Goal: Task Accomplishment & Management: Manage account settings

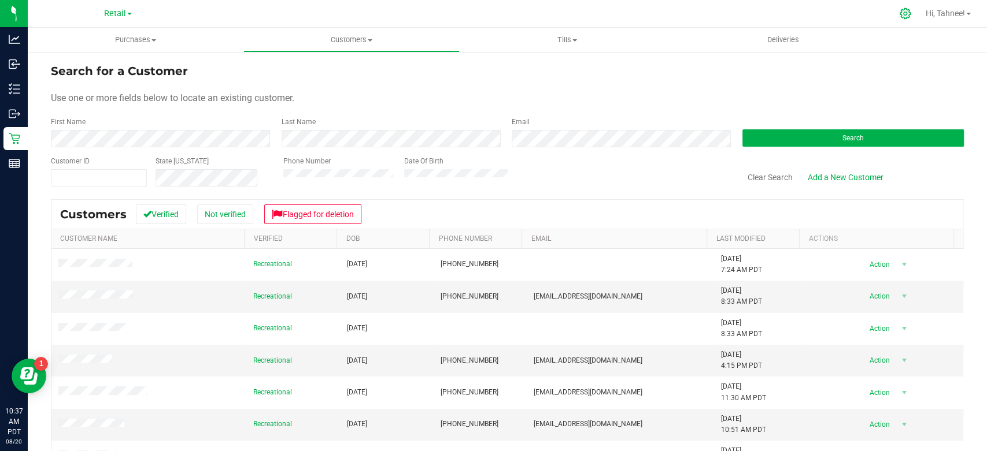
click at [899, 17] on icon at bounding box center [905, 14] width 12 height 12
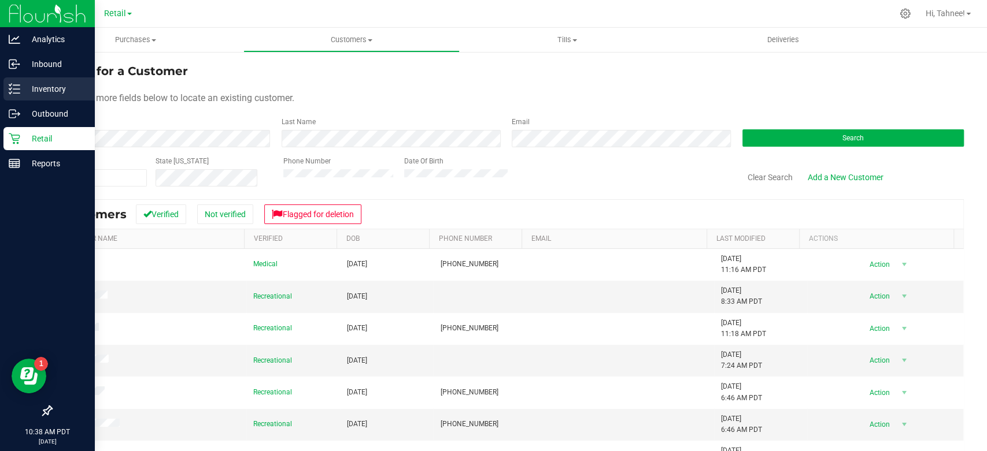
click at [56, 92] on p "Inventory" at bounding box center [54, 89] width 69 height 14
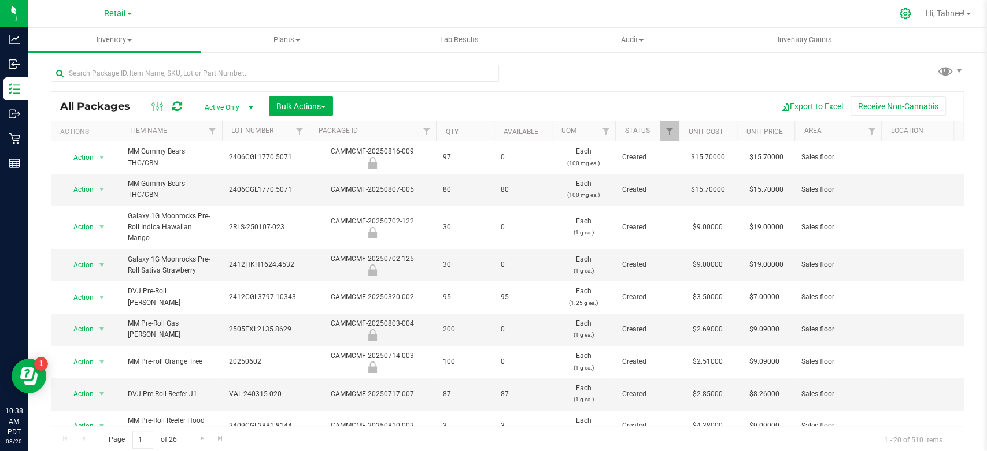
click at [905, 10] on icon at bounding box center [905, 14] width 12 height 12
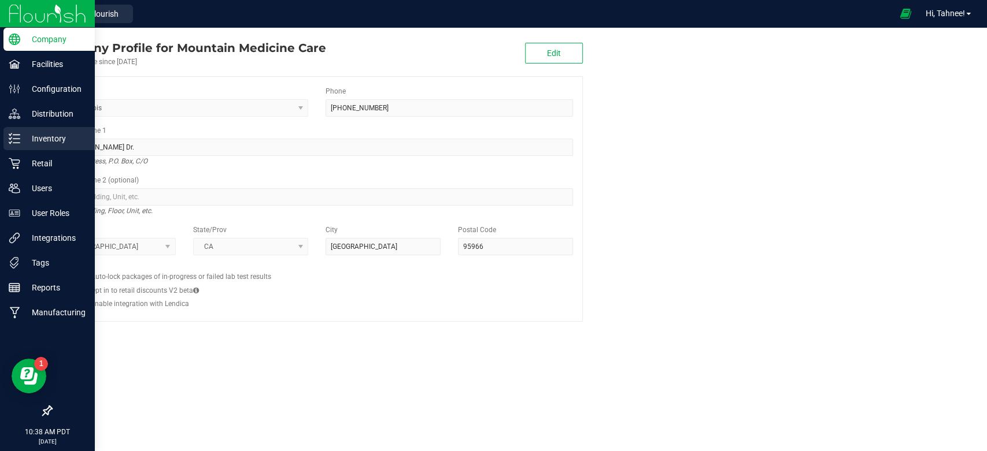
click at [31, 139] on p "Inventory" at bounding box center [54, 139] width 69 height 14
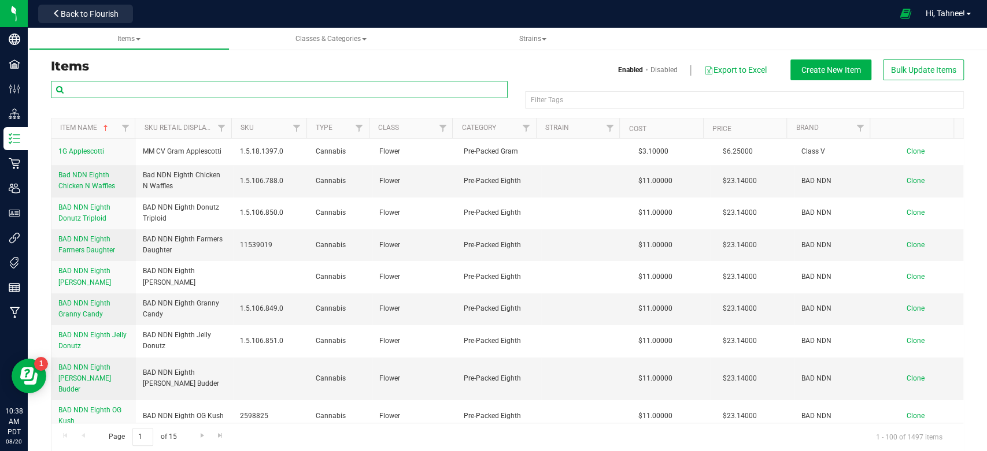
click at [322, 86] on input "text" at bounding box center [279, 89] width 457 height 17
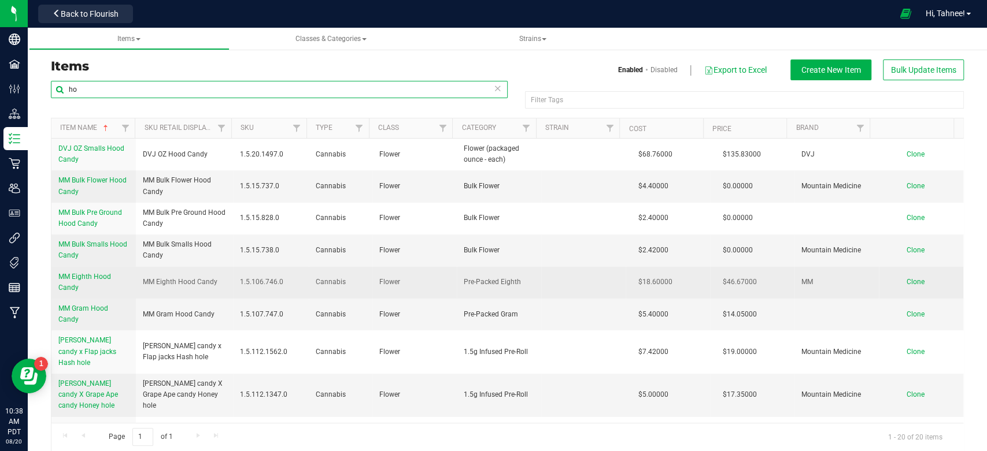
type input "h"
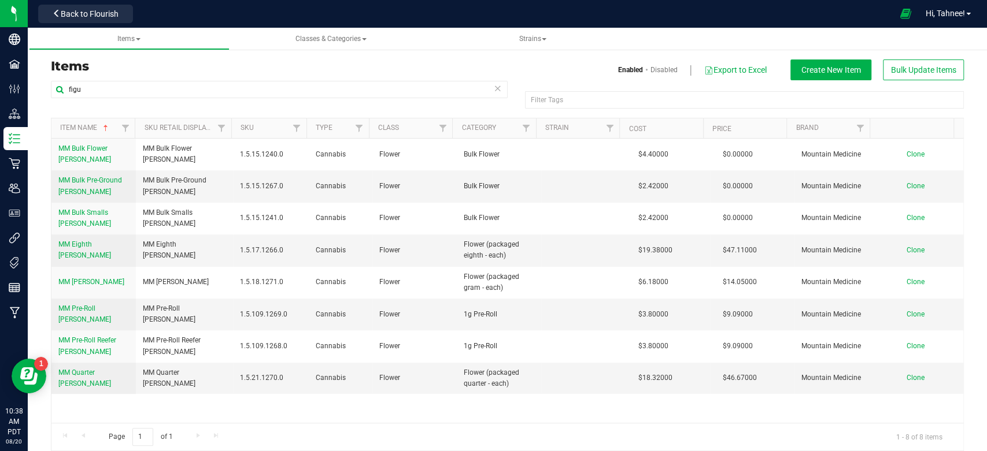
click at [431, 57] on div "Items Enabled Disabled Export to Excel Create New Item Bulk Update Items figu F…" at bounding box center [507, 248] width 913 height 406
click at [102, 88] on input "figu" at bounding box center [279, 89] width 457 height 17
type input "f"
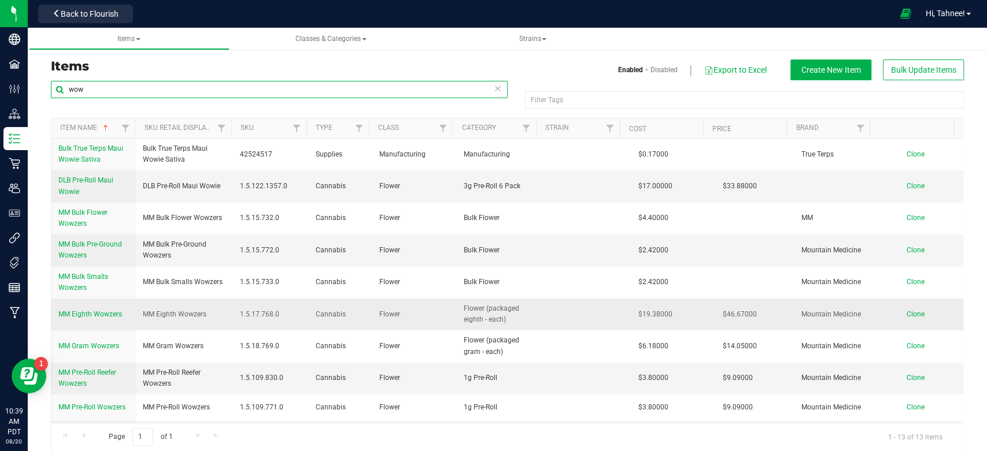
type input "wow"
click at [103, 312] on span "MM Eighth Wowzers" at bounding box center [90, 314] width 64 height 8
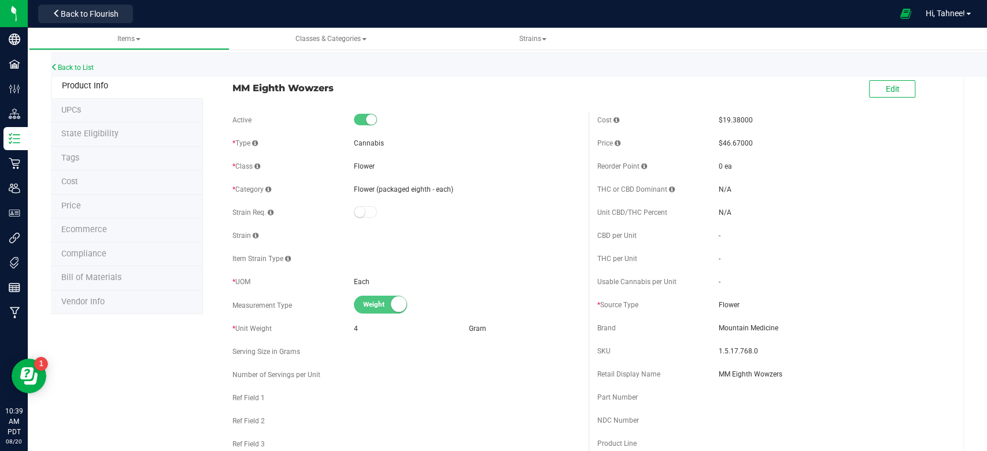
click at [89, 202] on li "Price" at bounding box center [127, 207] width 152 height 24
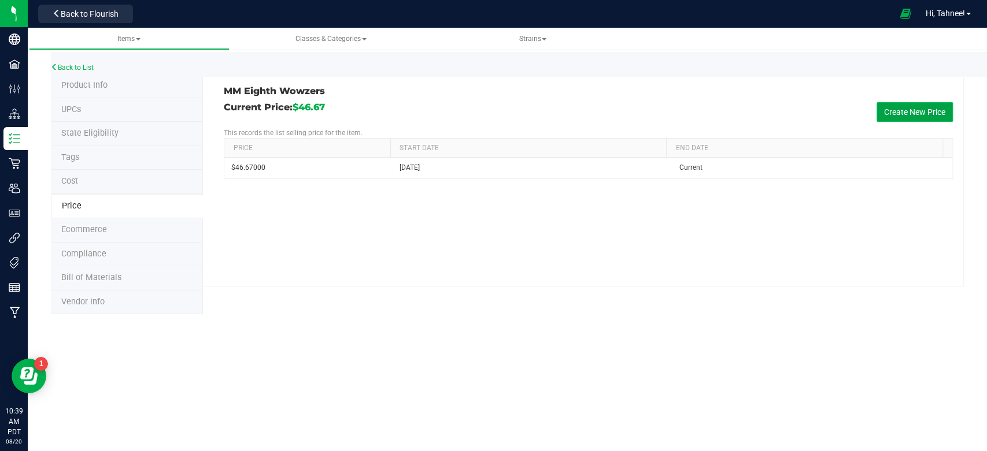
click at [906, 108] on button "Create New Price" at bounding box center [914, 112] width 76 height 20
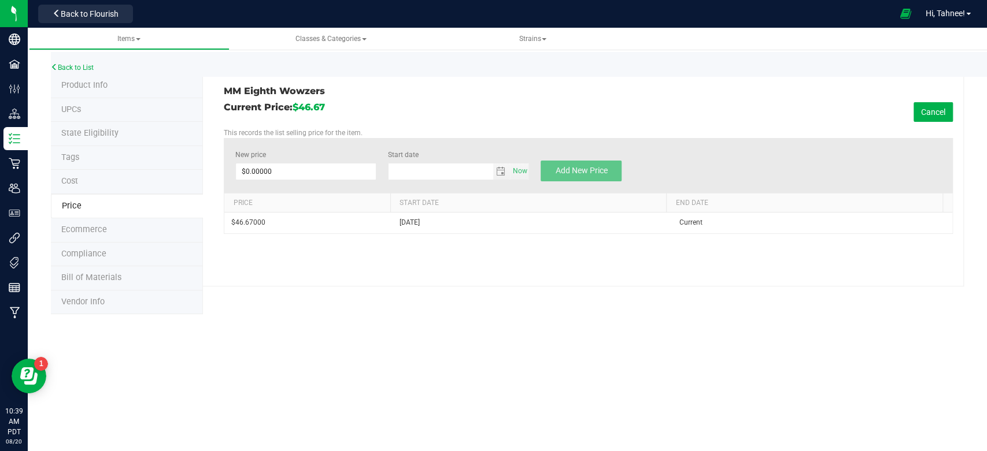
type input "8/20/2025"
click at [295, 172] on span at bounding box center [305, 171] width 141 height 17
type input "47.11"
click at [599, 163] on button "Add New Price" at bounding box center [580, 171] width 81 height 21
type input "$0.00000"
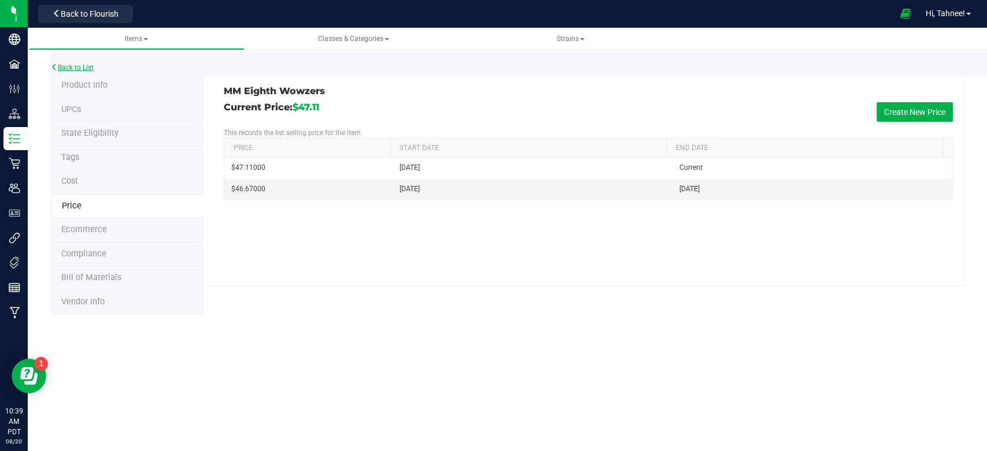
click at [79, 68] on link "Back to List" at bounding box center [72, 68] width 43 height 8
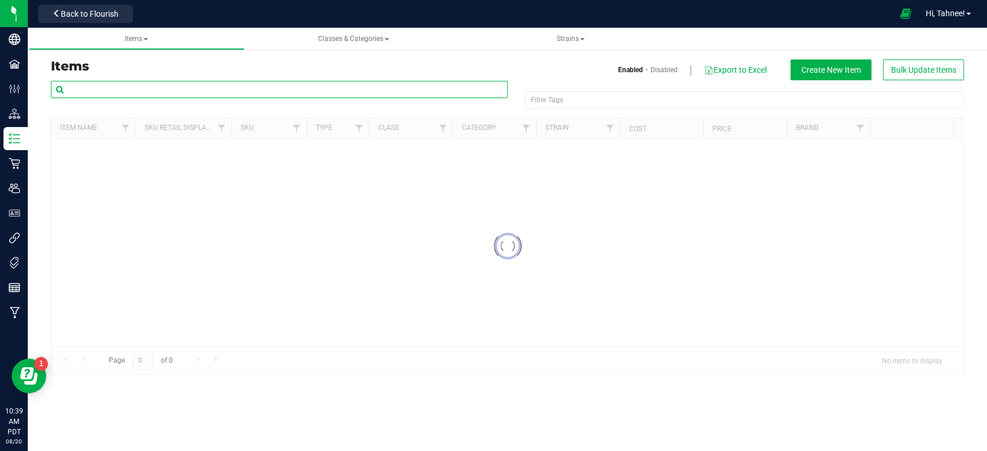
click at [102, 88] on input "text" at bounding box center [279, 89] width 457 height 17
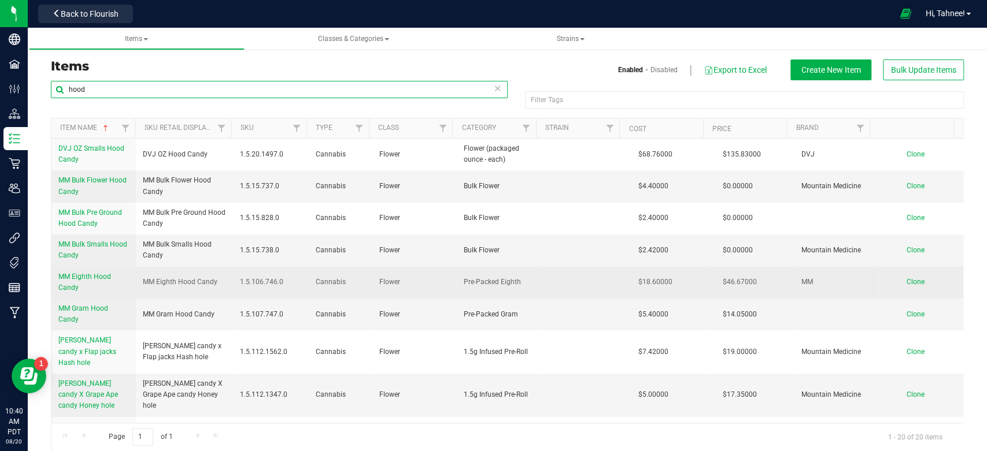
type input "hood"
click at [99, 273] on span "MM Eighth Hood Candy" at bounding box center [84, 282] width 53 height 19
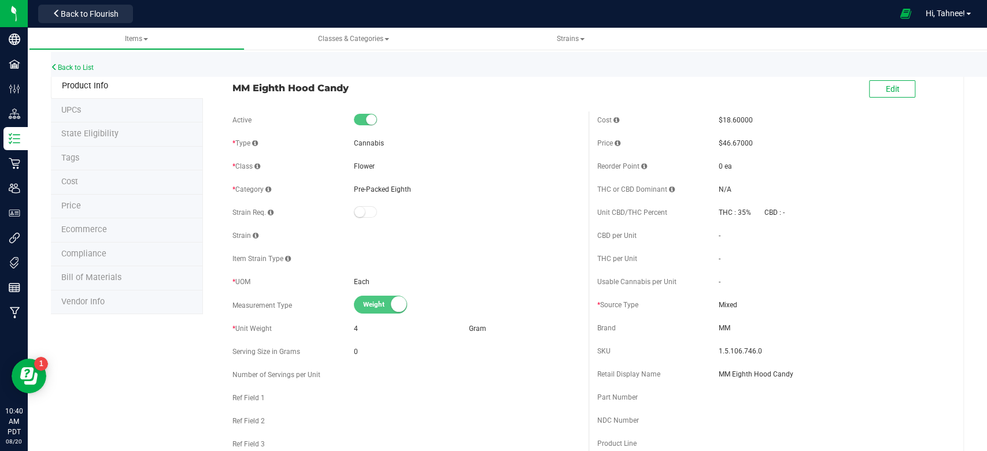
click at [92, 209] on li "Price" at bounding box center [127, 207] width 152 height 24
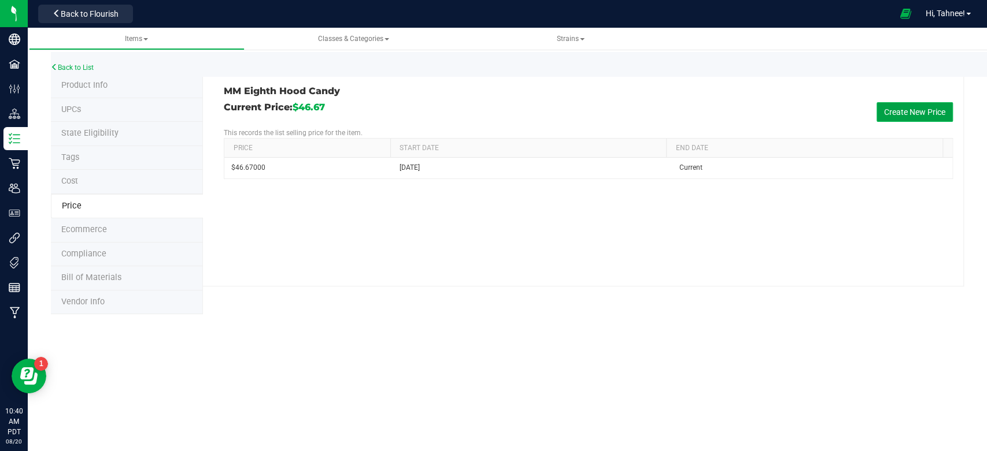
click at [940, 108] on button "Create New Price" at bounding box center [914, 112] width 76 height 20
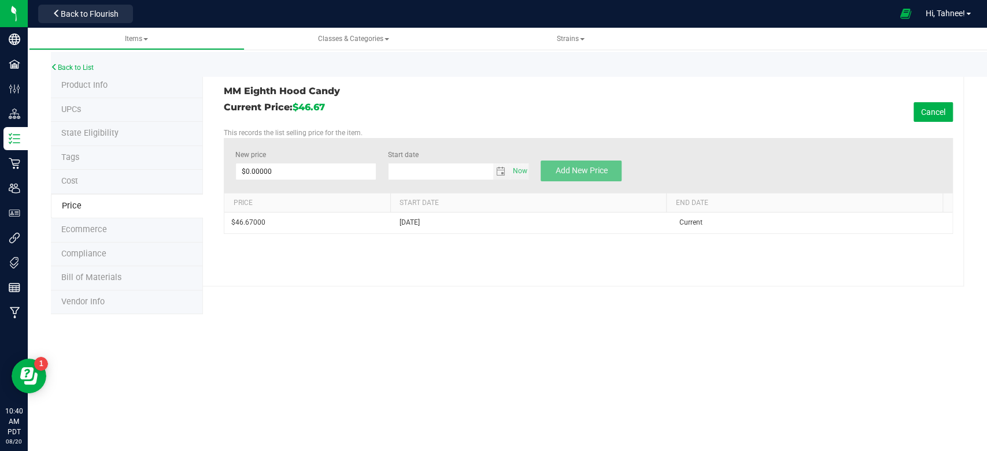
type input "8/20/2025"
click at [330, 171] on span at bounding box center [305, 171] width 141 height 17
type input "47.11"
click at [578, 166] on span "Add New Price" at bounding box center [581, 170] width 52 height 9
type input "$0.00000"
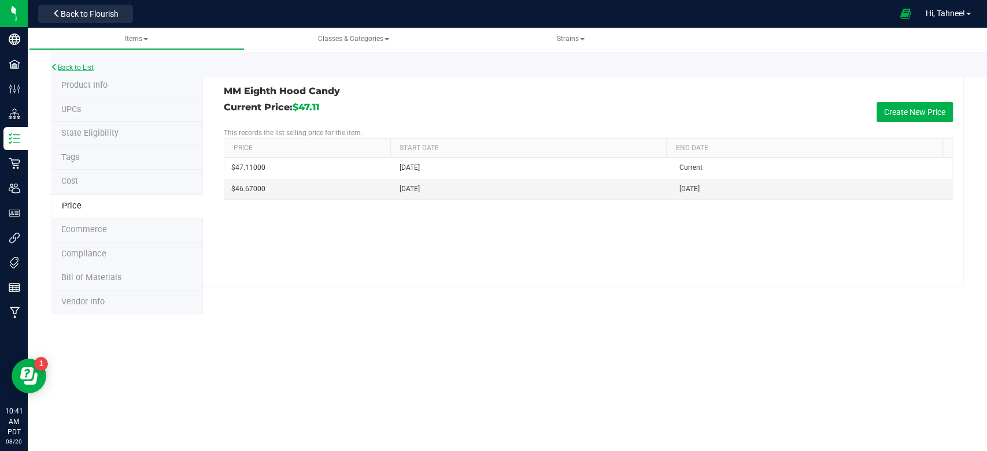
click at [80, 68] on link "Back to List" at bounding box center [72, 68] width 43 height 8
